Goal: Information Seeking & Learning: Learn about a topic

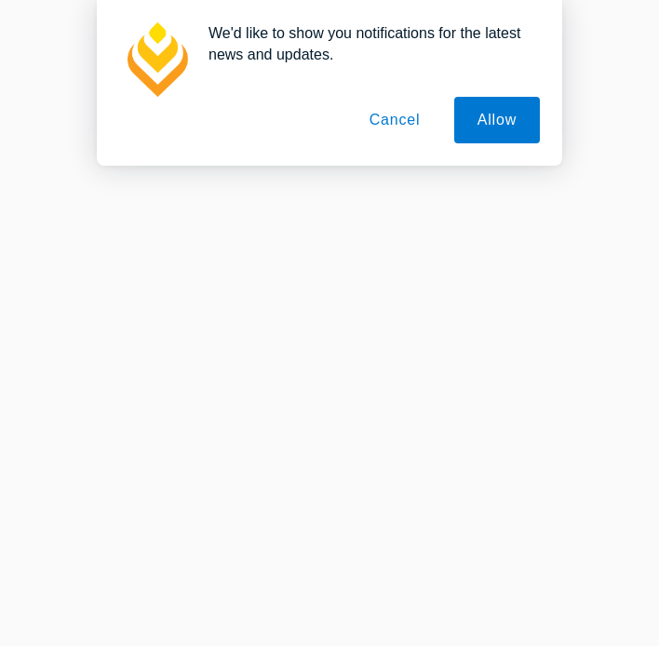
scroll to position [1002, 0]
click at [485, 131] on button "Allow" at bounding box center [497, 120] width 86 height 47
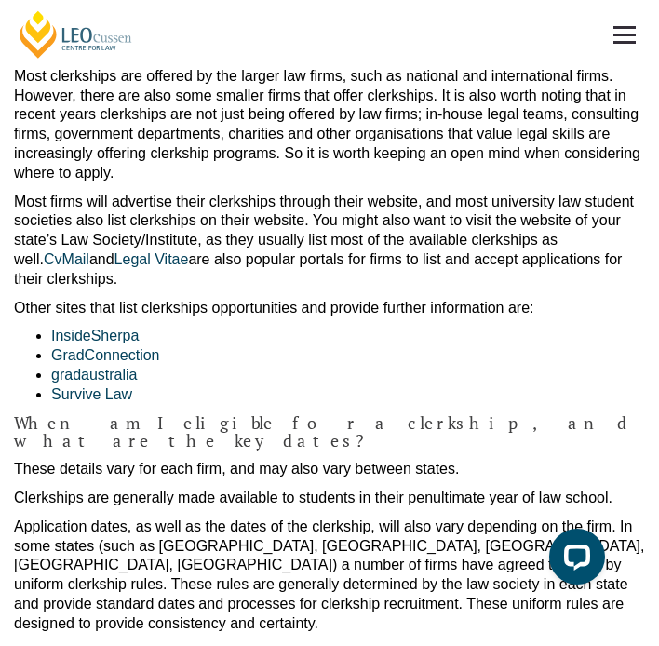
scroll to position [0, 0]
drag, startPoint x: 655, startPoint y: 132, endPoint x: 885, endPoint y: 139, distance: 231.0
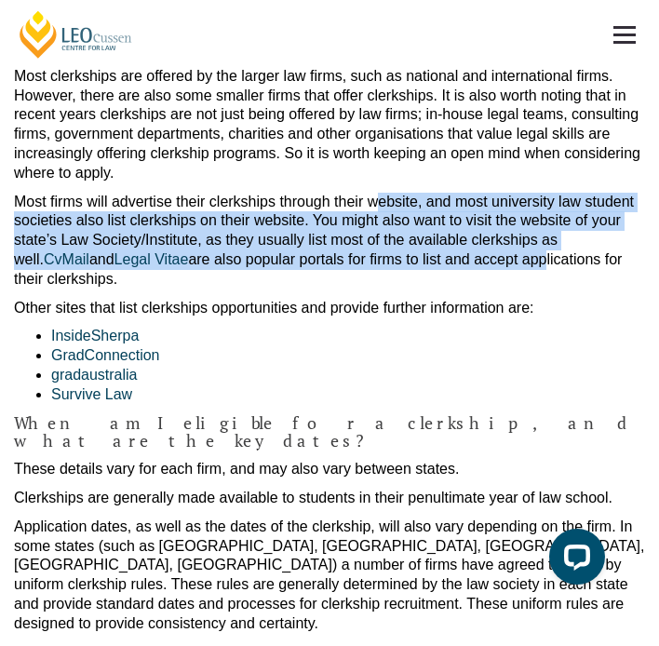
drag, startPoint x: 355, startPoint y: 88, endPoint x: 376, endPoint y: 144, distance: 60.7
click at [376, 193] on p "Most firms will advertise their clerkships through their website, and most univ…" at bounding box center [329, 241] width 631 height 97
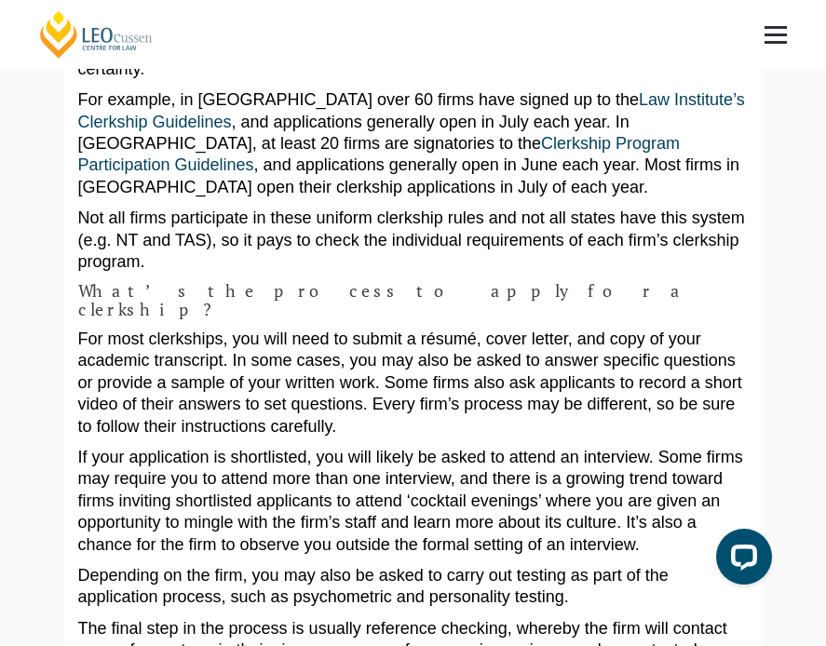
scroll to position [1757, 0]
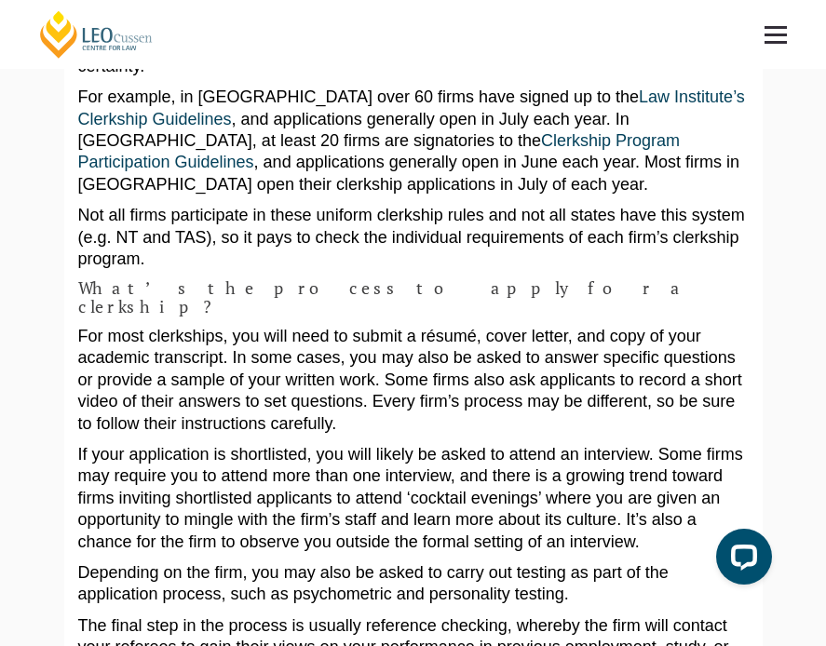
drag, startPoint x: 365, startPoint y: 175, endPoint x: 365, endPoint y: 263, distance: 88.4
click at [365, 263] on div "A clerkship can be a great way to sample life in a law firm and can even be a s…" at bounding box center [413, 287] width 670 height 3583
click at [365, 444] on p "If your application is shortlisted, you will likely be asked to attend an inter…" at bounding box center [413, 498] width 670 height 109
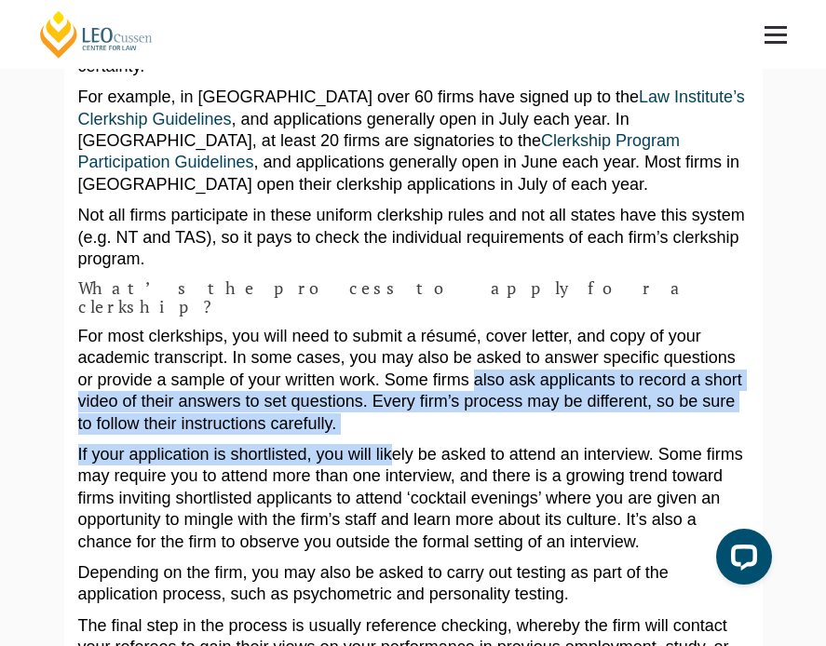
drag, startPoint x: 365, startPoint y: 263, endPoint x: 359, endPoint y: 182, distance: 81.2
click at [359, 182] on div "A clerkship can be a great way to sample life in a law firm and can even be a s…" at bounding box center [413, 287] width 670 height 3583
click at [359, 326] on p "For most clerkships, you will need to submit a résumé, cover letter, and copy o…" at bounding box center [413, 380] width 670 height 109
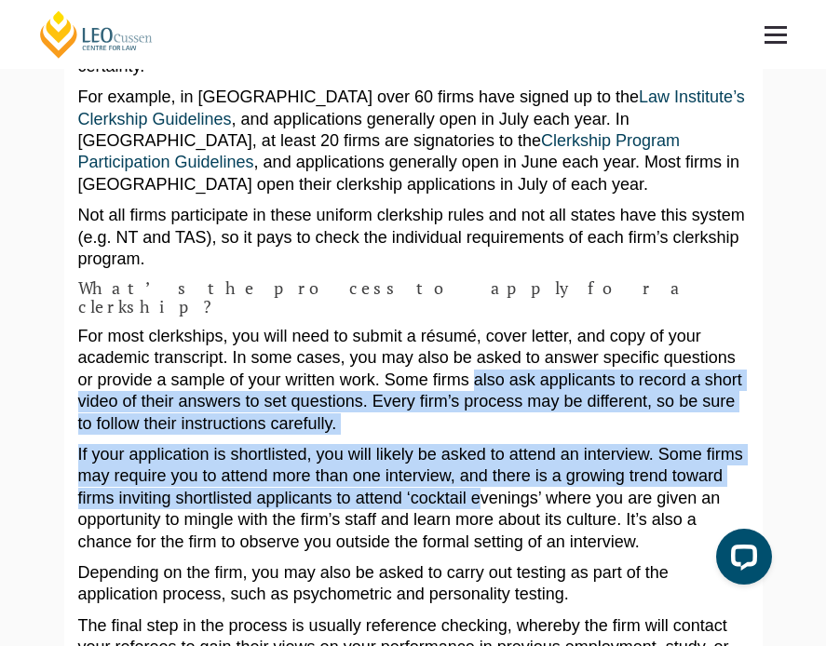
drag, startPoint x: 359, startPoint y: 182, endPoint x: 368, endPoint y: 298, distance: 115.8
click at [368, 298] on div "A clerkship can be a great way to sample life in a law firm and can even be a s…" at bounding box center [413, 287] width 670 height 3583
click at [368, 444] on p "If your application is shortlisted, you will likely be asked to attend an inter…" at bounding box center [413, 498] width 670 height 109
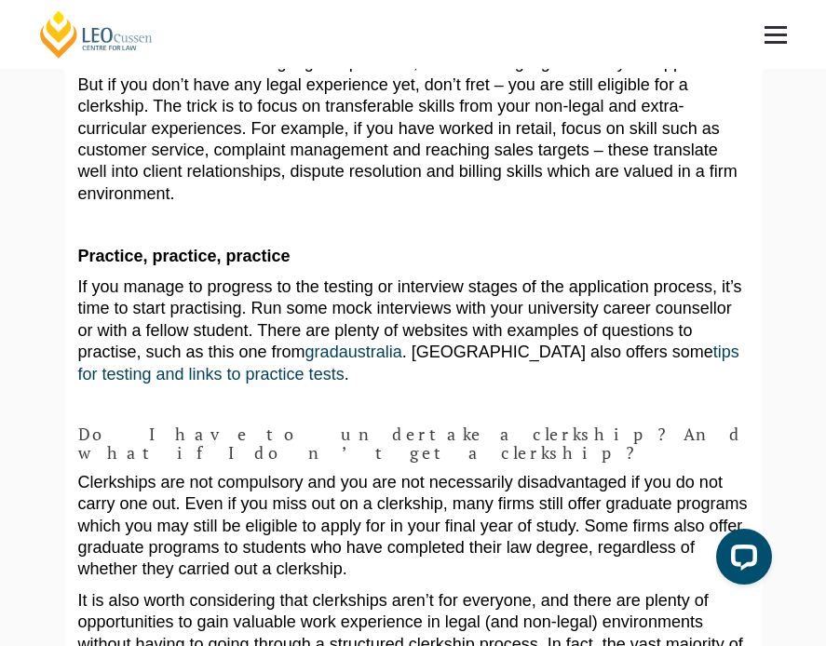
scroll to position [3076, 0]
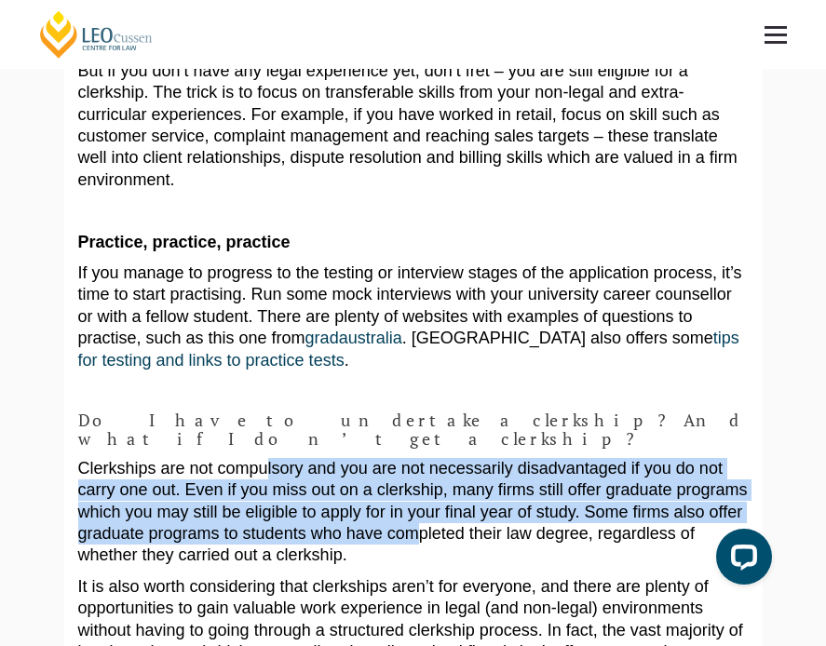
drag, startPoint x: 253, startPoint y: 142, endPoint x: 333, endPoint y: 212, distance: 106.2
click at [334, 458] on p "Clerkships are not compulsory and you are not necessarily disadvantaged if you …" at bounding box center [413, 512] width 670 height 109
click at [333, 458] on p "Clerkships are not compulsory and you are not necessarily disadvantaged if you …" at bounding box center [413, 512] width 670 height 109
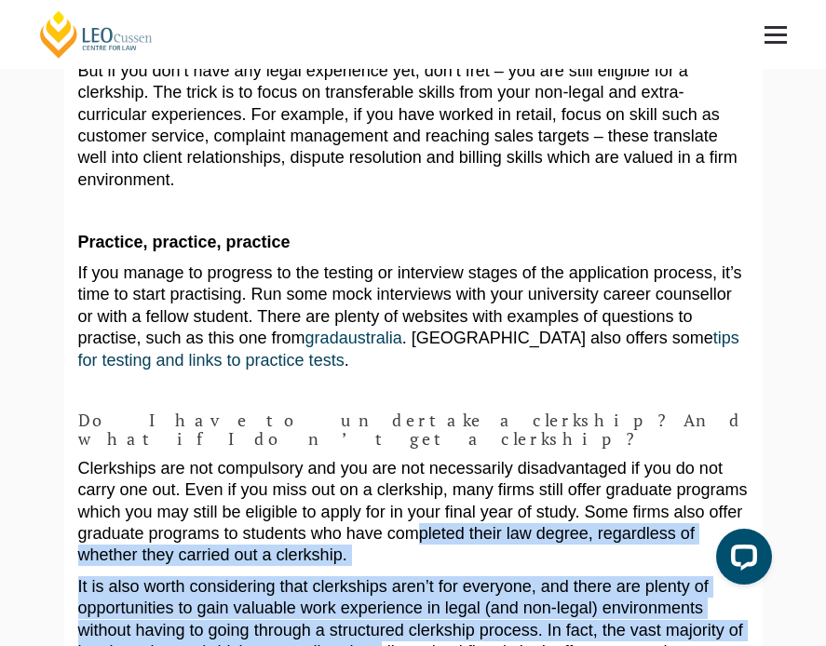
drag, startPoint x: 333, startPoint y: 212, endPoint x: 324, endPoint y: 328, distance: 115.8
click at [324, 576] on p "It is also worth considering that clerkships aren’t for everyone, and there are…" at bounding box center [413, 652] width 670 height 153
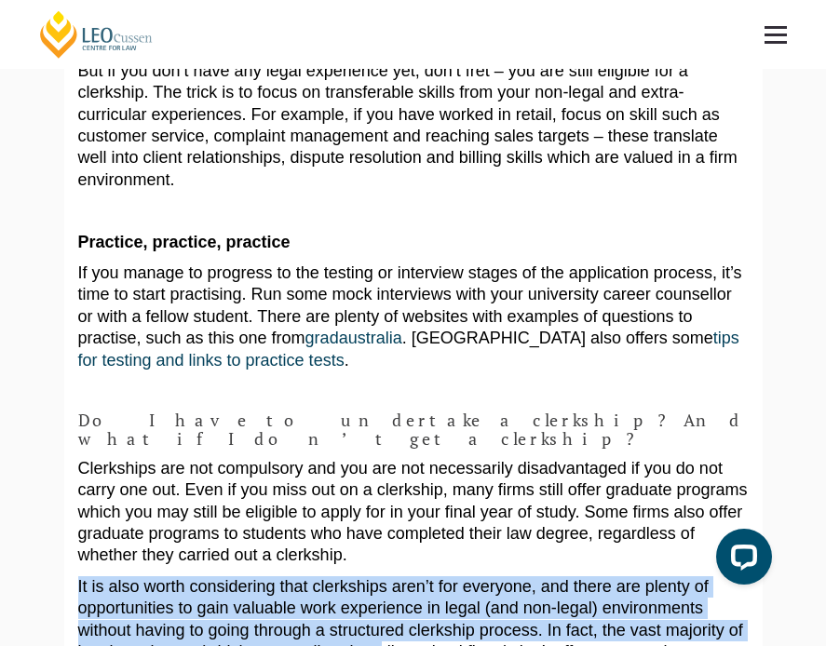
drag, startPoint x: 324, startPoint y: 328, endPoint x: 324, endPoint y: 220, distance: 108.0
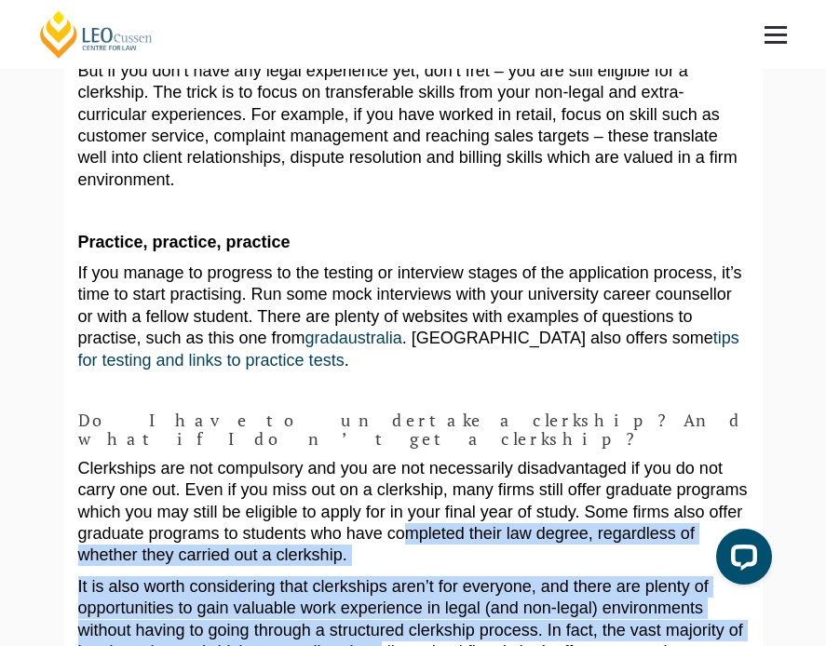
click at [324, 458] on p "Clerkships are not compulsory and you are not necessarily disadvantaged if you …" at bounding box center [413, 512] width 670 height 109
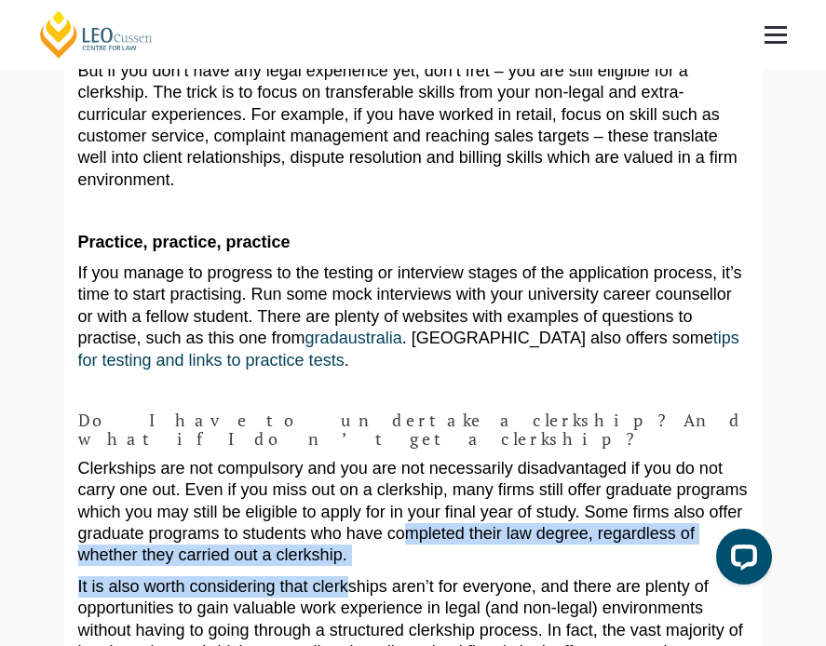
drag, startPoint x: 324, startPoint y: 220, endPoint x: 333, endPoint y: 259, distance: 40.2
click at [333, 576] on p "It is also worth considering that clerkships aren’t for everyone, and there are…" at bounding box center [413, 652] width 670 height 153
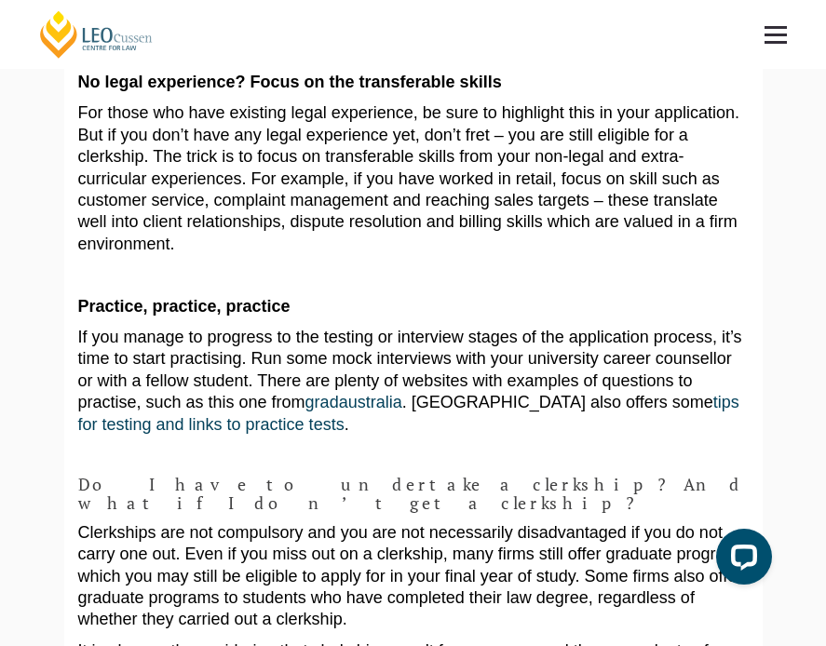
scroll to position [2998, 0]
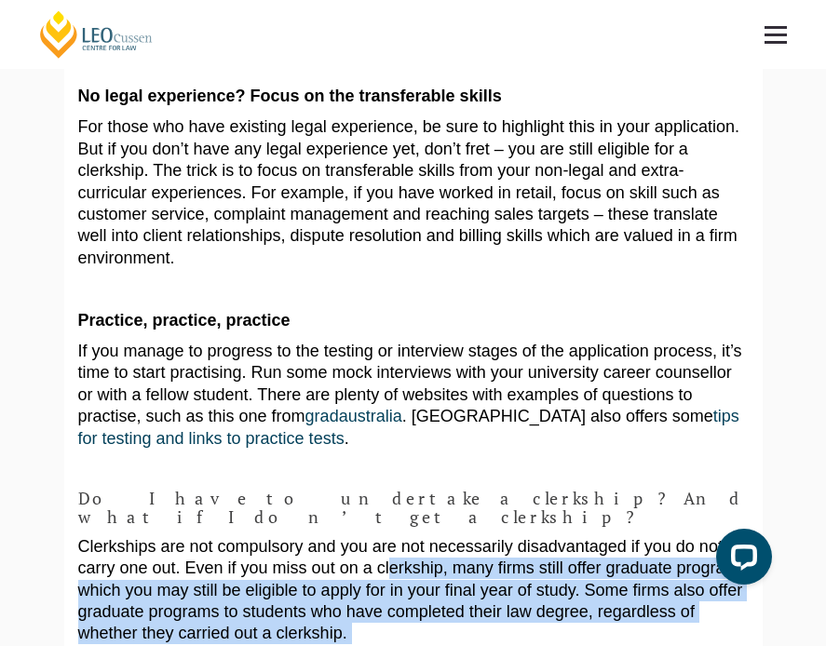
drag, startPoint x: 333, startPoint y: 247, endPoint x: 315, endPoint y: 428, distance: 182.5
